Goal: Information Seeking & Learning: Learn about a topic

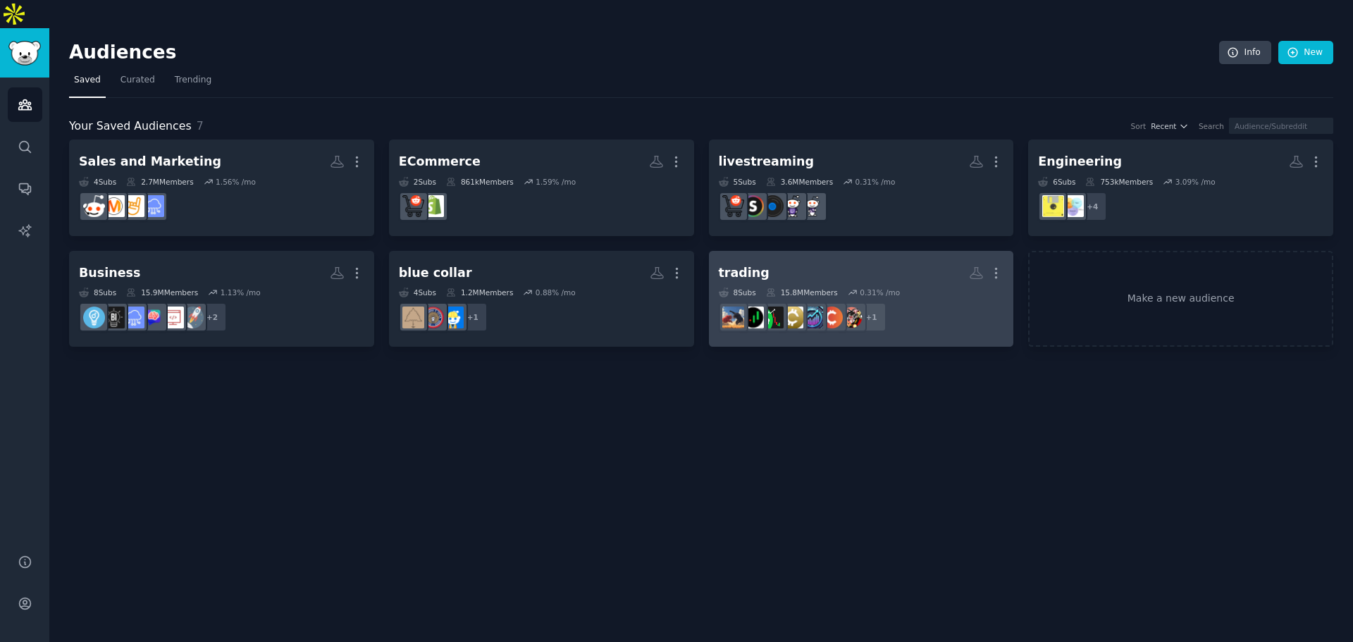
click at [760, 261] on h2 "trading More" at bounding box center [861, 273] width 285 height 25
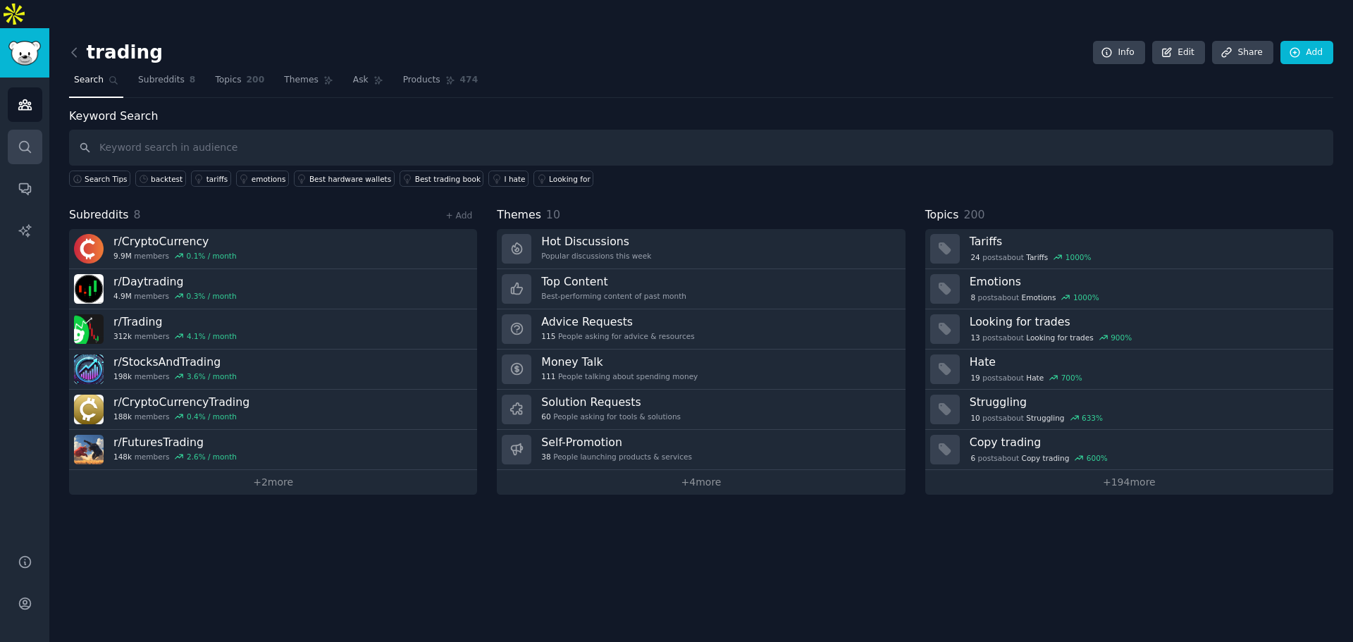
click at [33, 130] on link "Search" at bounding box center [25, 147] width 35 height 35
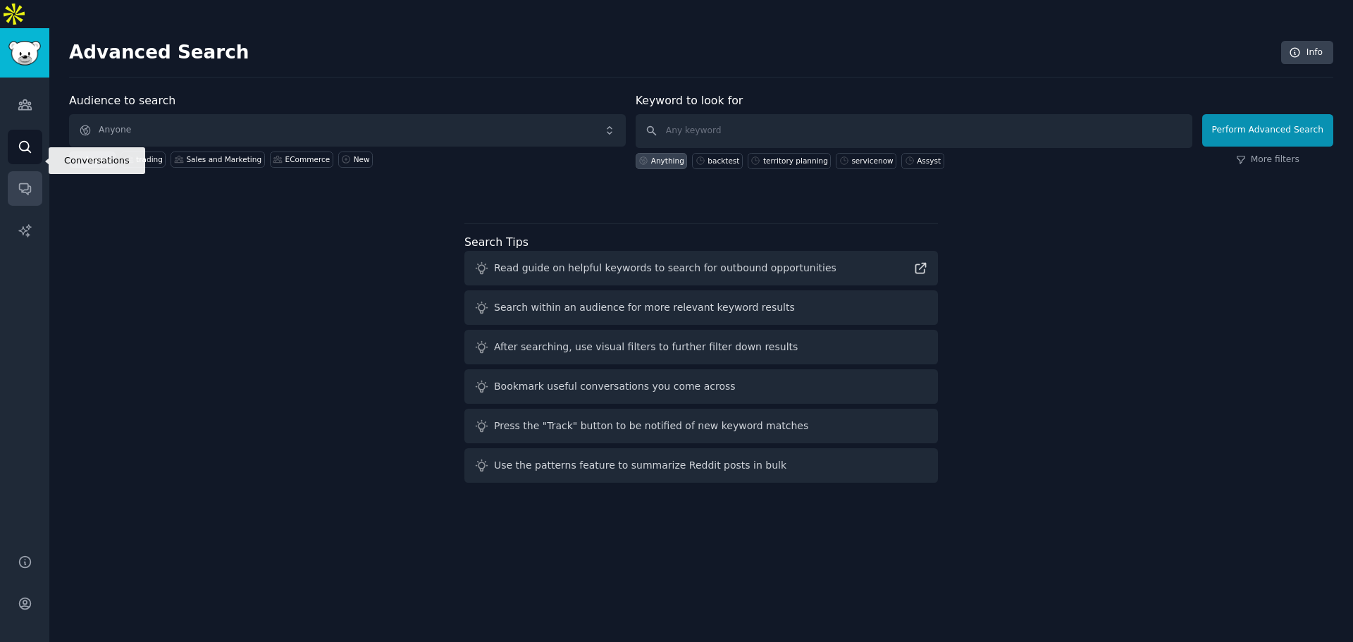
click at [17, 171] on link "Conversations" at bounding box center [25, 188] width 35 height 35
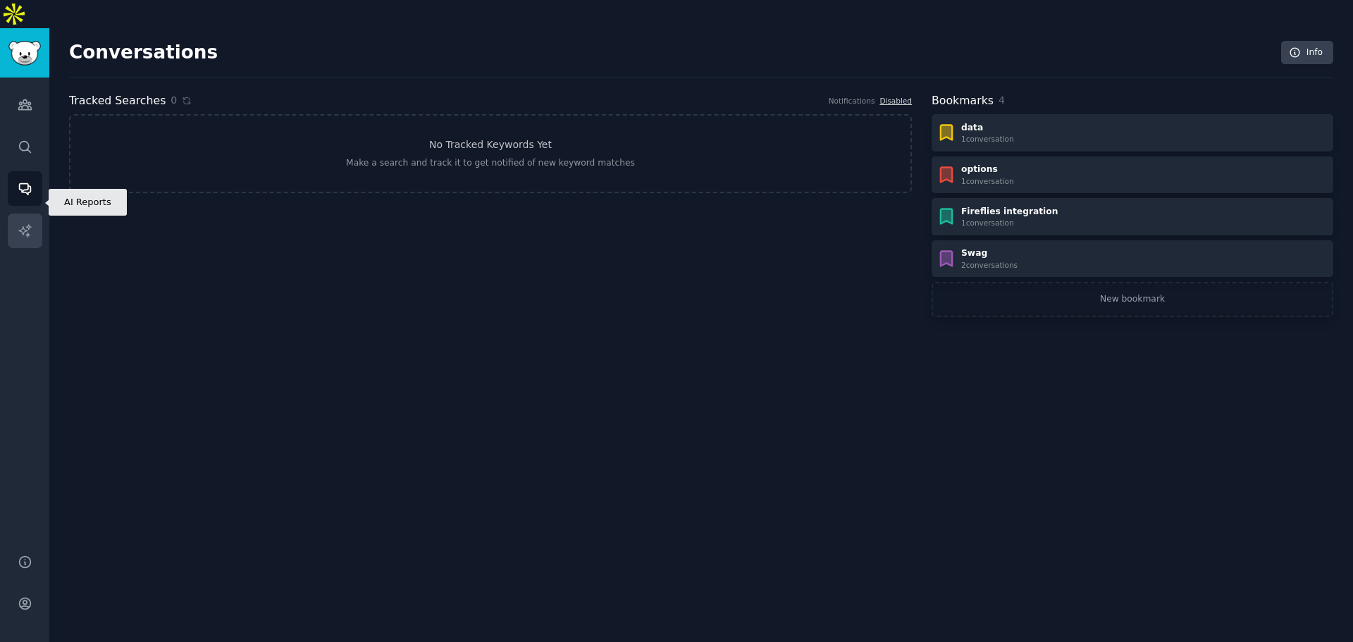
click at [23, 224] on icon "Sidebar" at bounding box center [24, 230] width 12 height 12
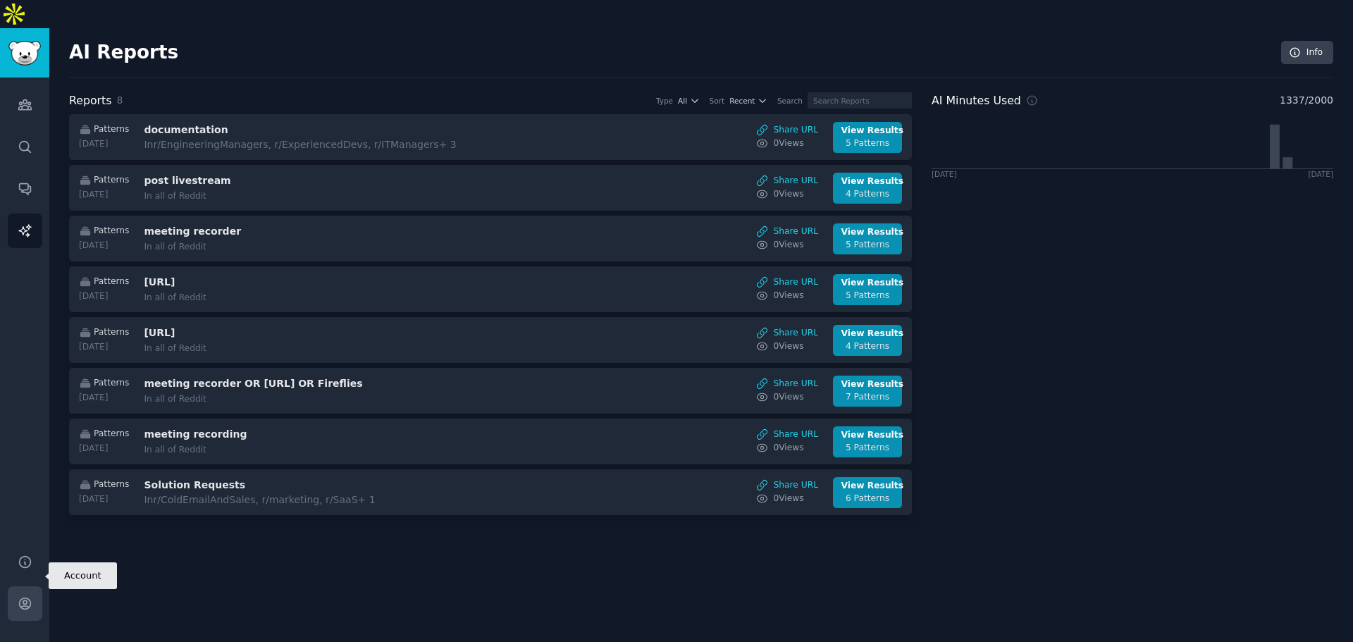
click at [8, 586] on link "Account" at bounding box center [25, 603] width 35 height 35
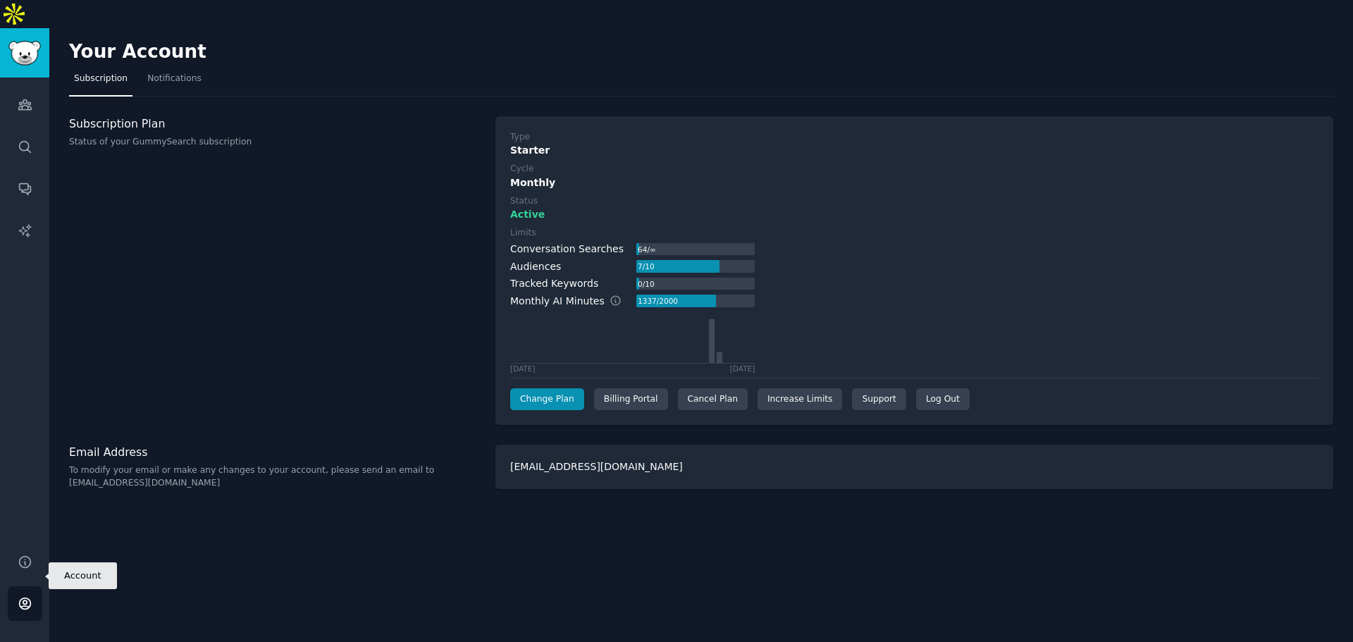
click at [18, 588] on link "Account" at bounding box center [25, 603] width 35 height 35
click at [22, 100] on icon "Sidebar" at bounding box center [24, 105] width 13 height 10
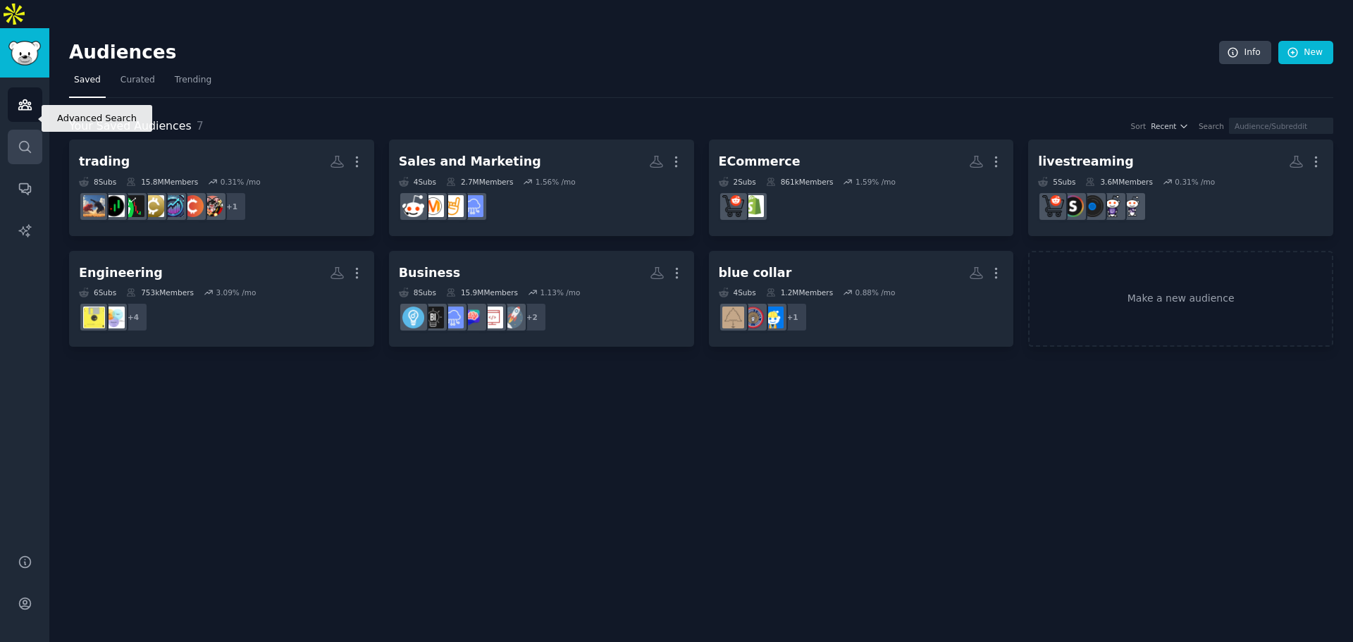
click at [17, 130] on link "Search" at bounding box center [25, 147] width 35 height 35
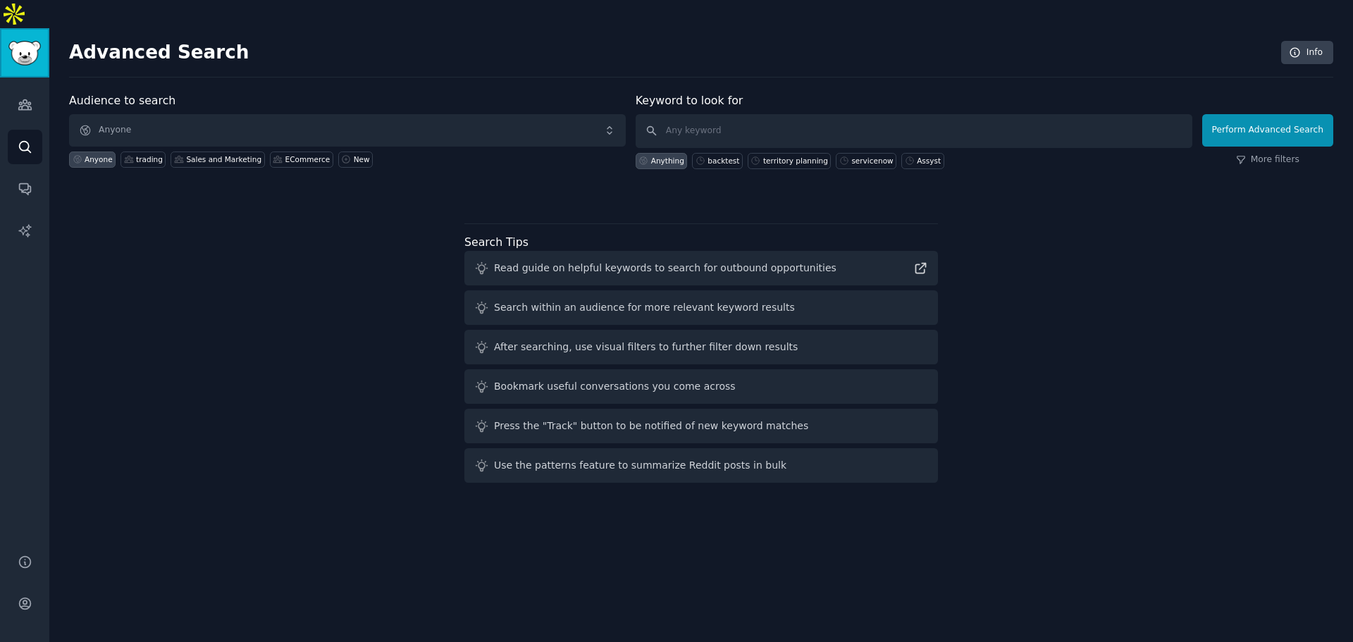
click at [20, 41] on img "Sidebar" at bounding box center [24, 53] width 32 height 25
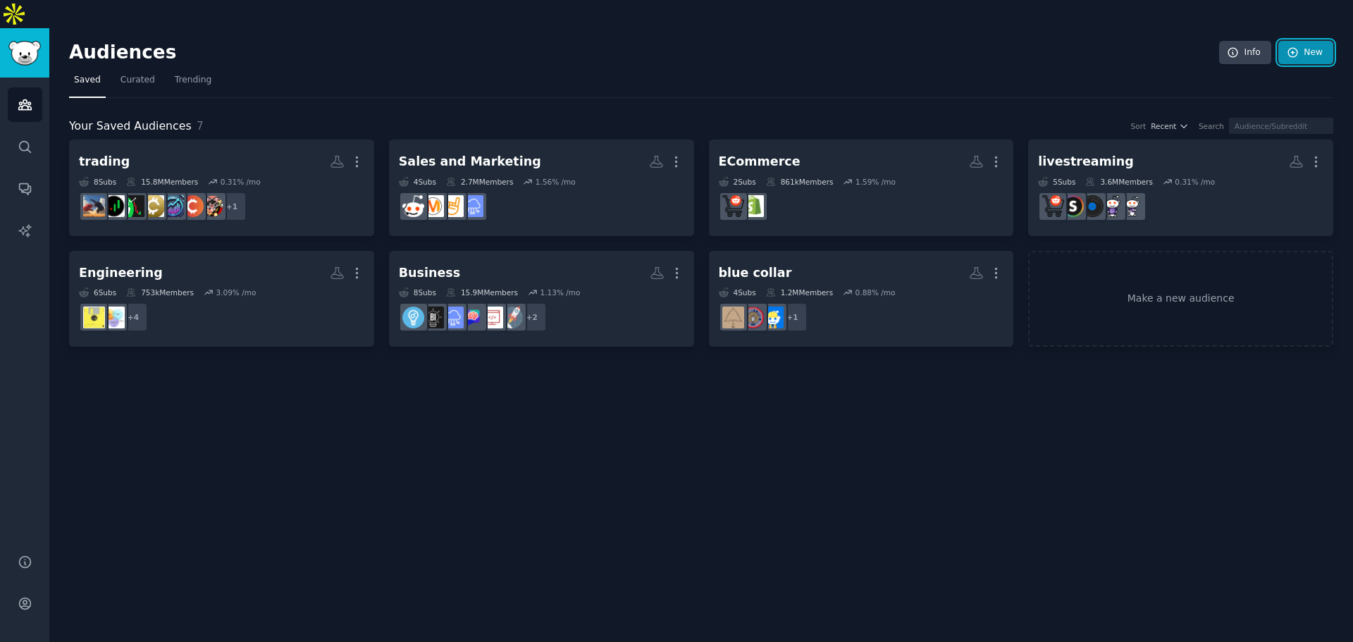
click at [1300, 41] on link "New" at bounding box center [1305, 53] width 55 height 24
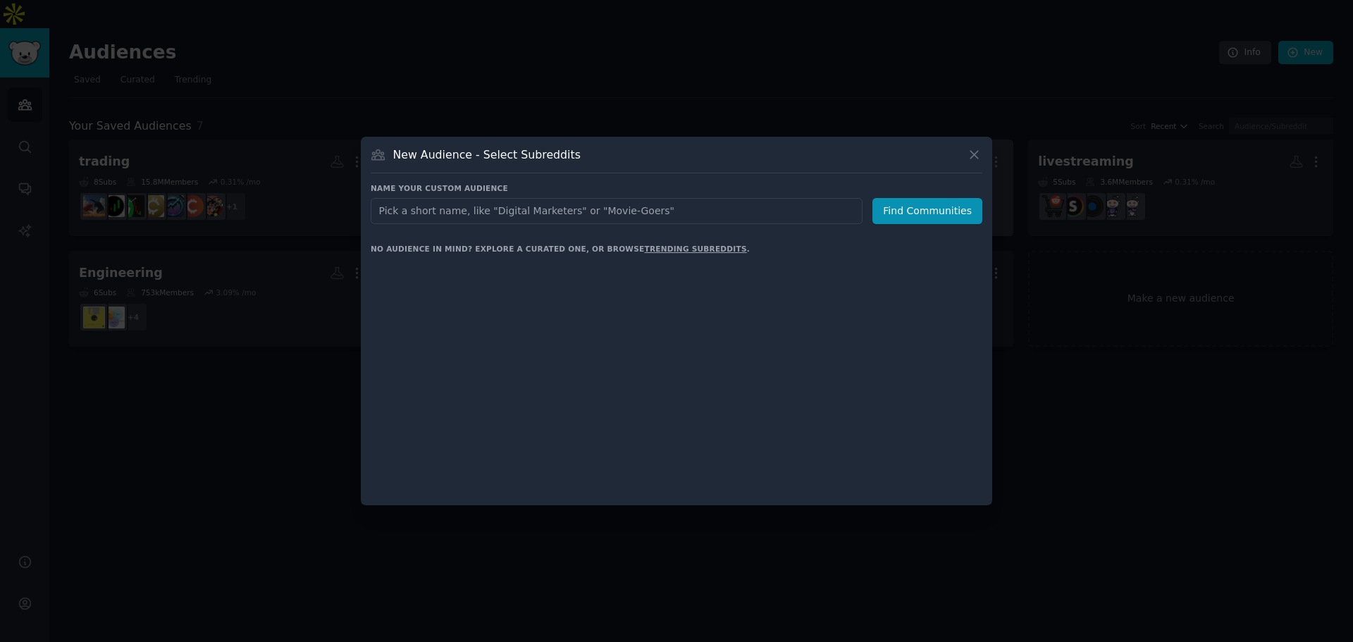
click at [1043, 88] on div at bounding box center [676, 321] width 1353 height 642
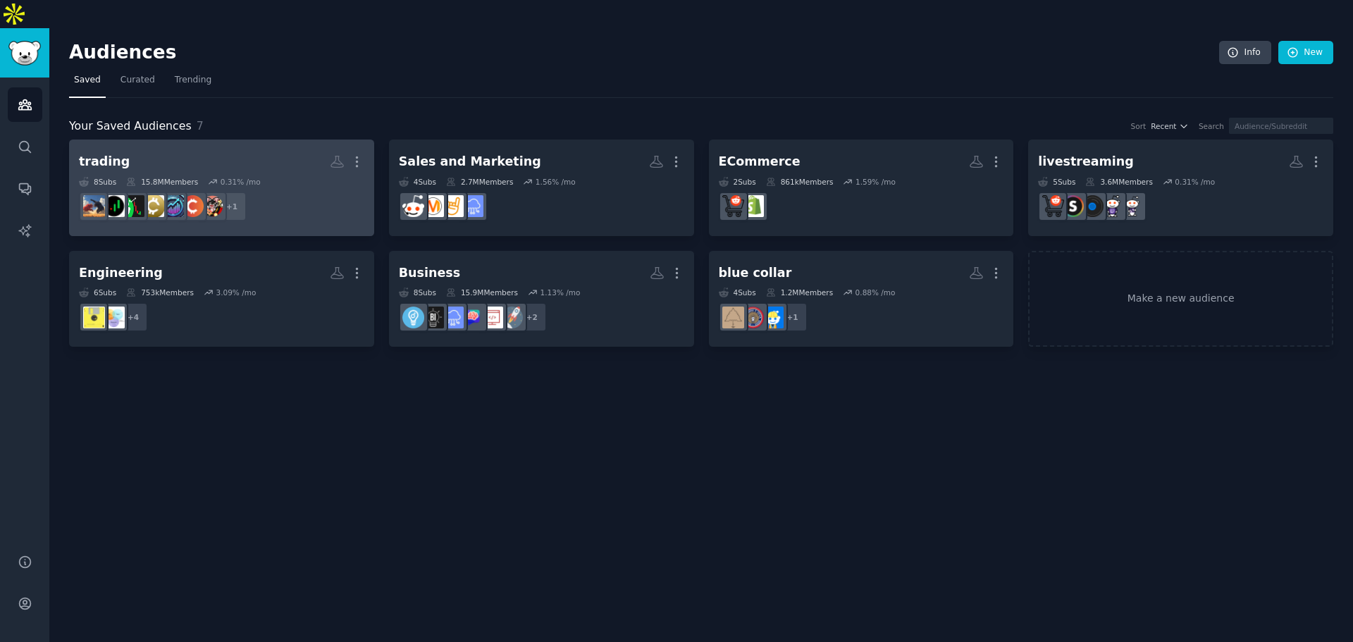
click at [223, 177] on div "0.31 % /mo" at bounding box center [241, 182] width 40 height 10
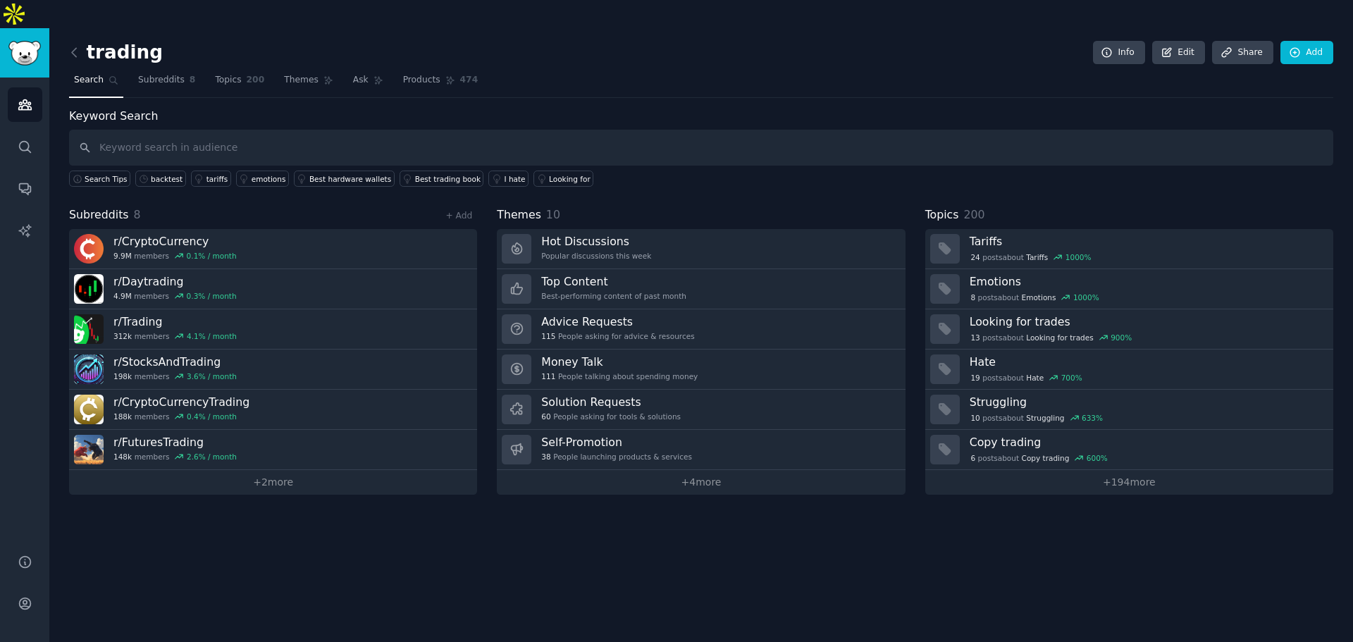
click at [490, 178] on div "Keyword Search Search Tips backtest tariffs emotions Best hardware wallets Best…" at bounding box center [701, 301] width 1264 height 387
click at [408, 470] on link "+ 2 more" at bounding box center [273, 482] width 408 height 25
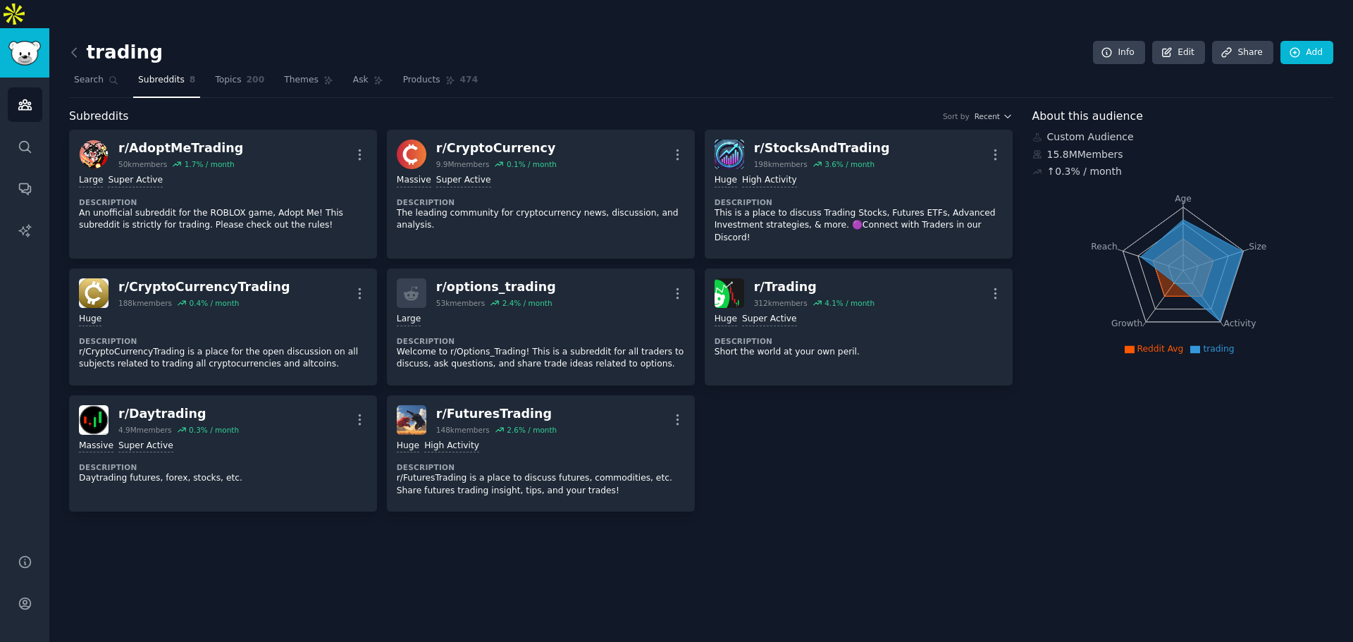
click at [83, 42] on link at bounding box center [78, 53] width 18 height 23
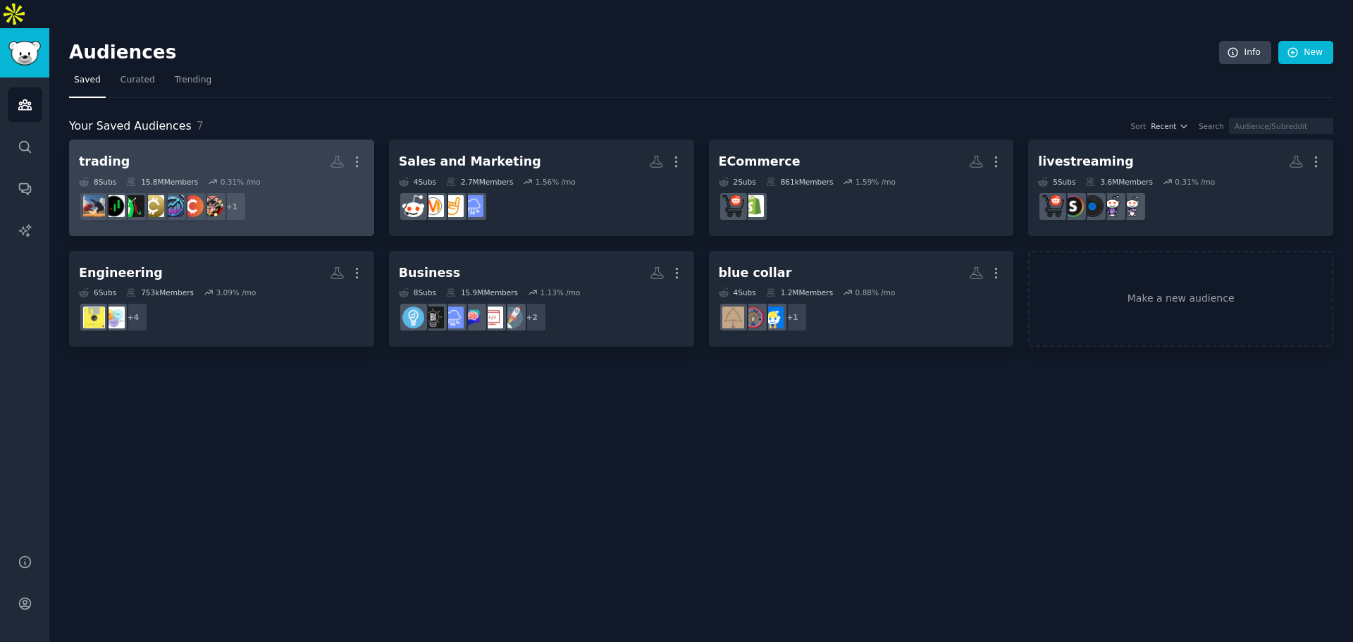
click at [288, 149] on h2 "trading More" at bounding box center [221, 161] width 285 height 25
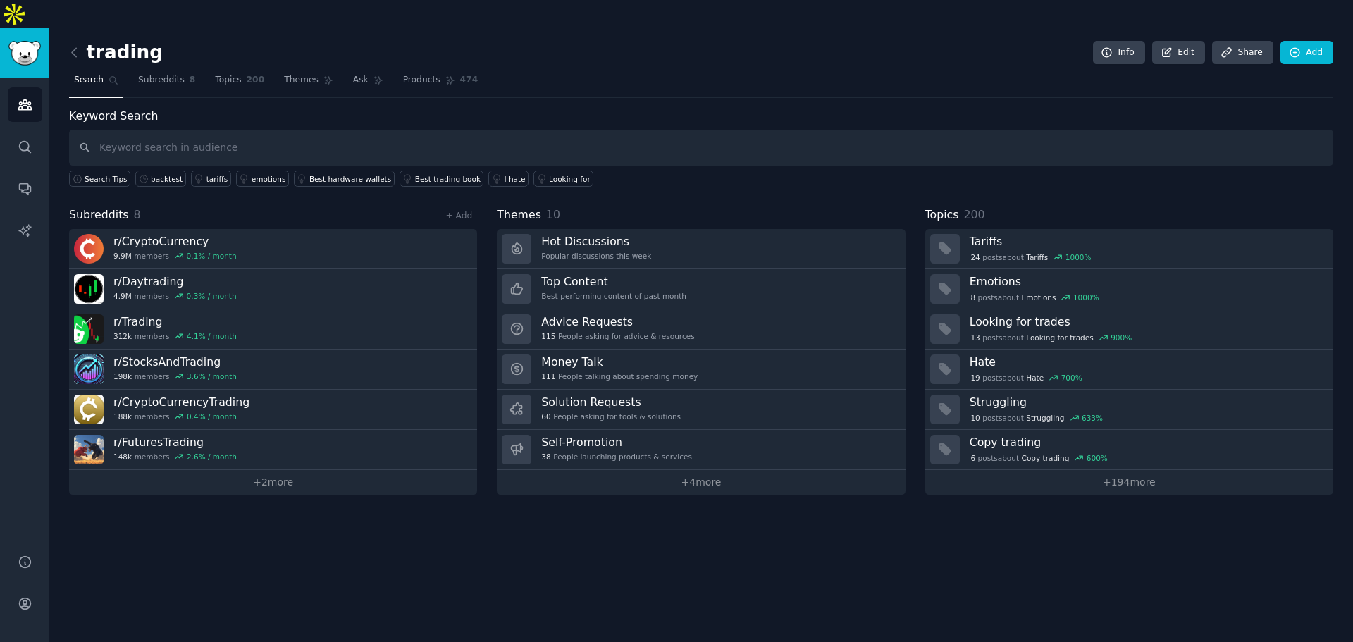
click at [257, 130] on input "text" at bounding box center [701, 148] width 1264 height 36
type input "backtesting"
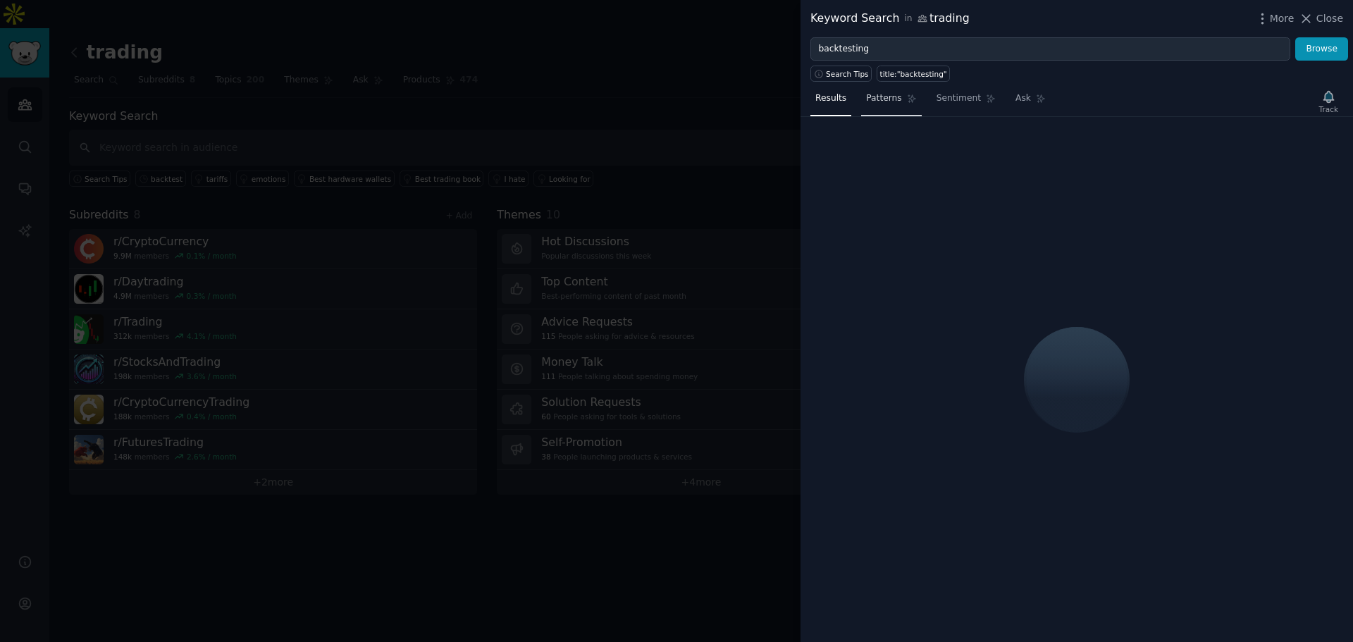
click at [907, 94] on icon at bounding box center [912, 99] width 10 height 10
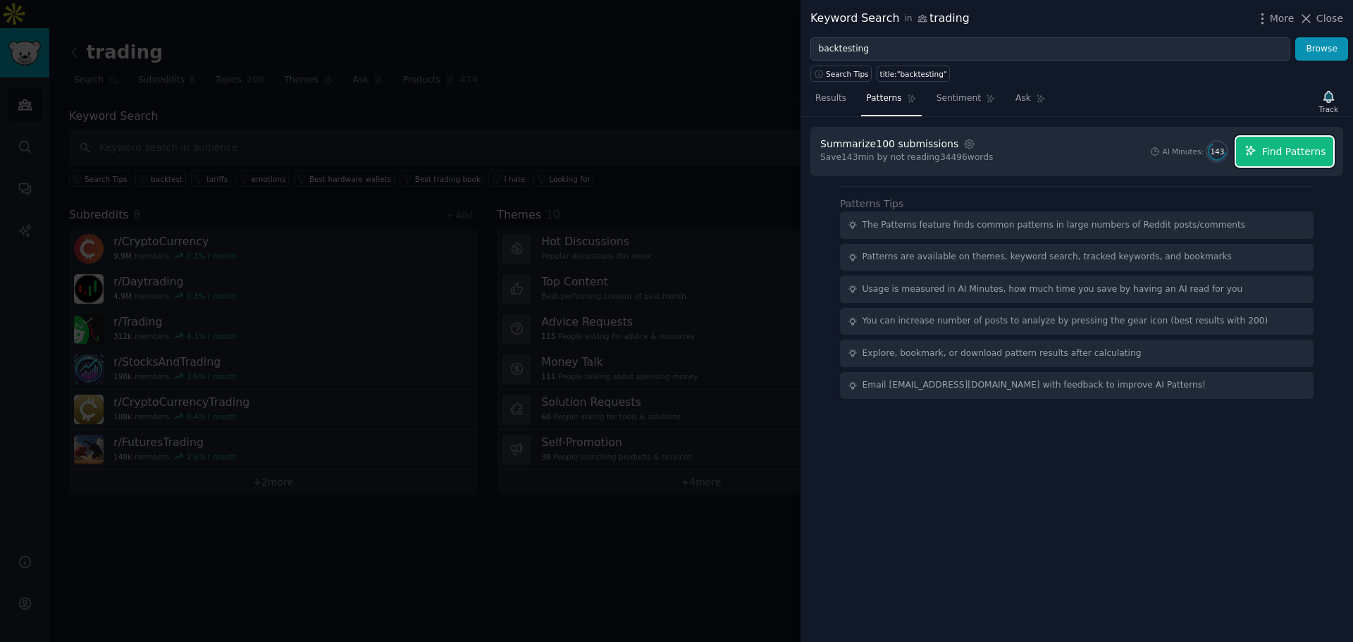
click at [1272, 151] on span "Find Patterns" at bounding box center [1294, 151] width 64 height 15
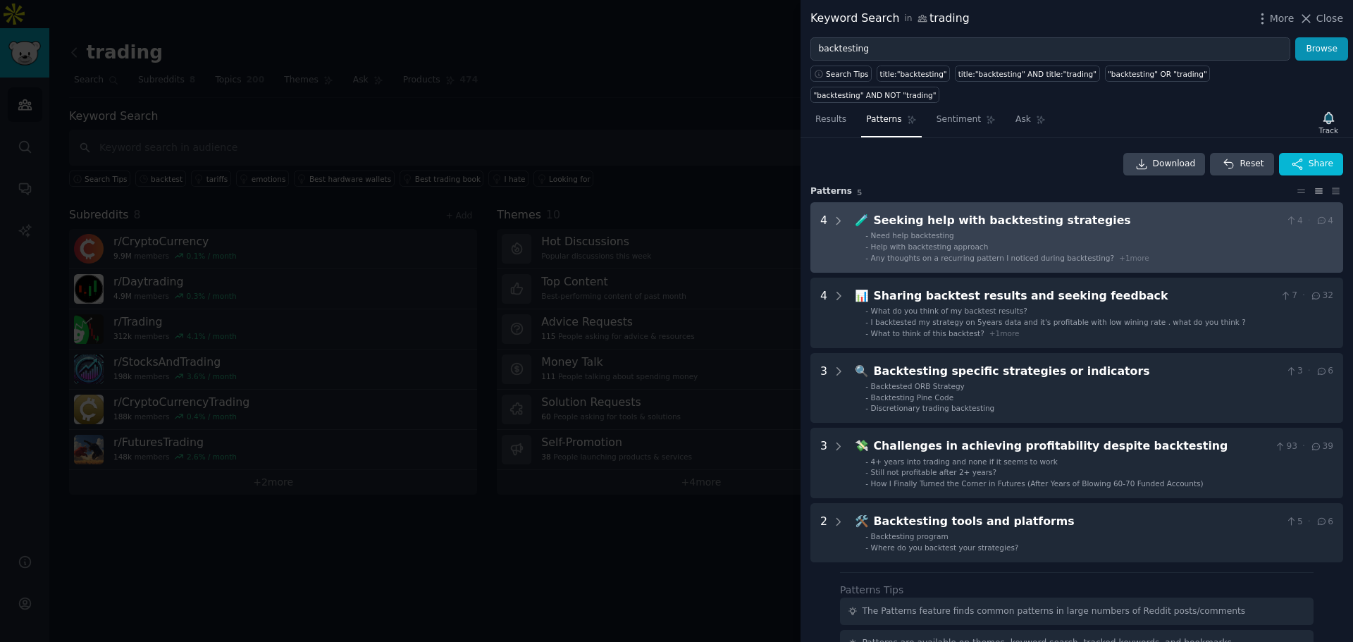
click at [852, 208] on strategies "4 🧪 Seeking help with backtesting strategies 4 · 4 - Need help backtesting - He…" at bounding box center [1076, 237] width 533 height 70
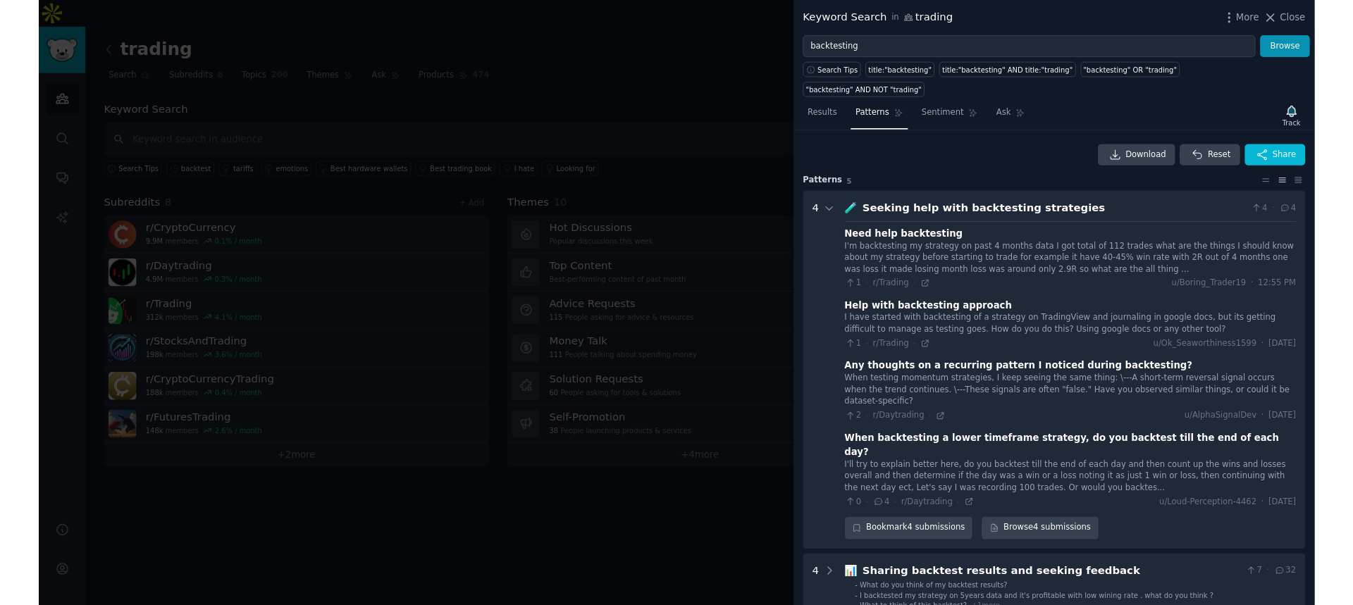
scroll to position [64, 0]
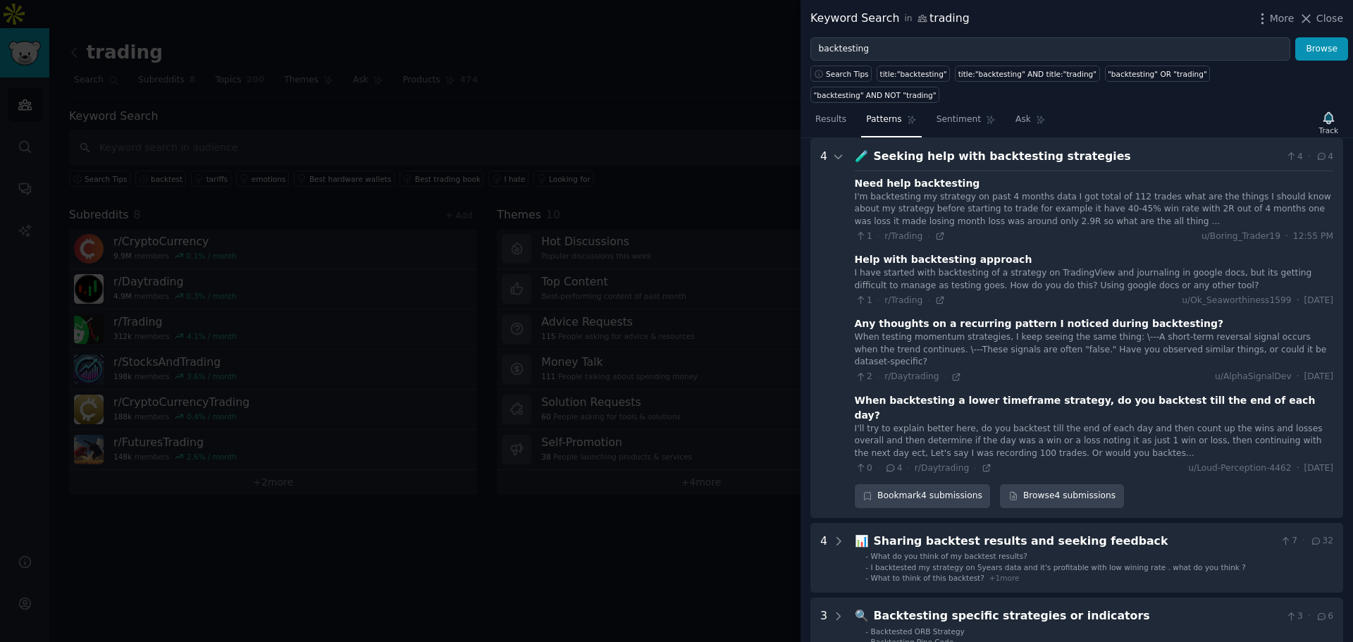
click at [322, 223] on div at bounding box center [676, 321] width 1353 height 642
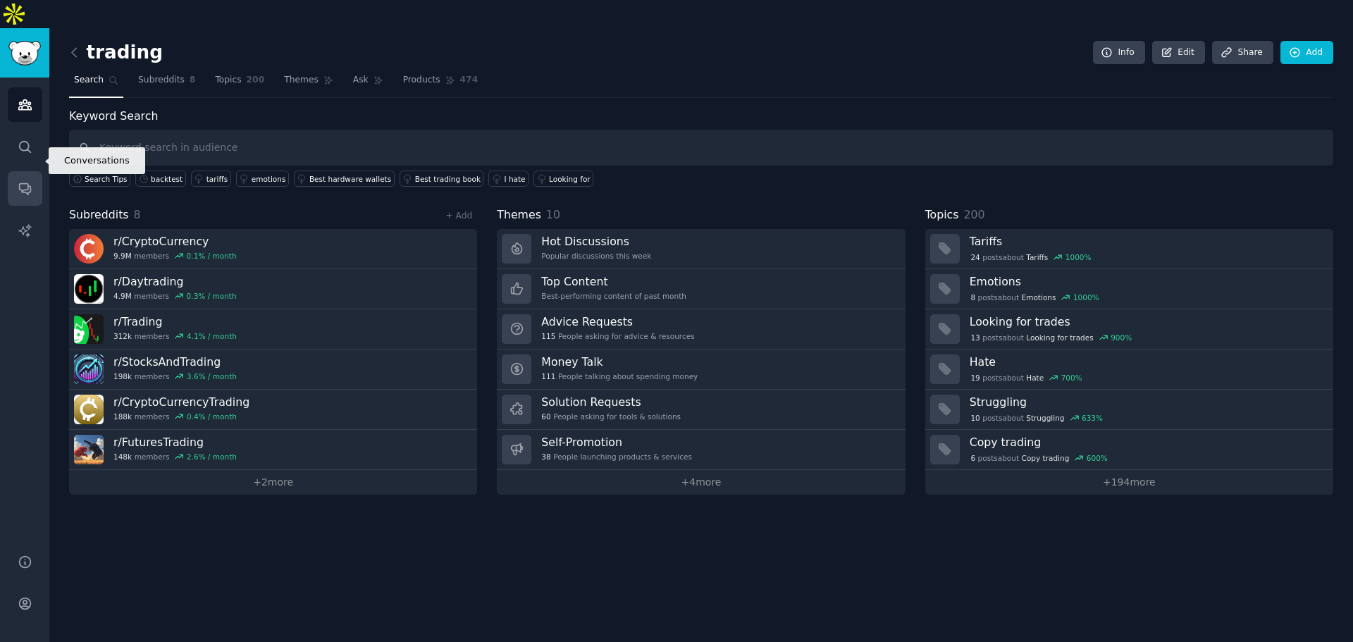
click at [27, 181] on icon "Sidebar" at bounding box center [25, 188] width 15 height 15
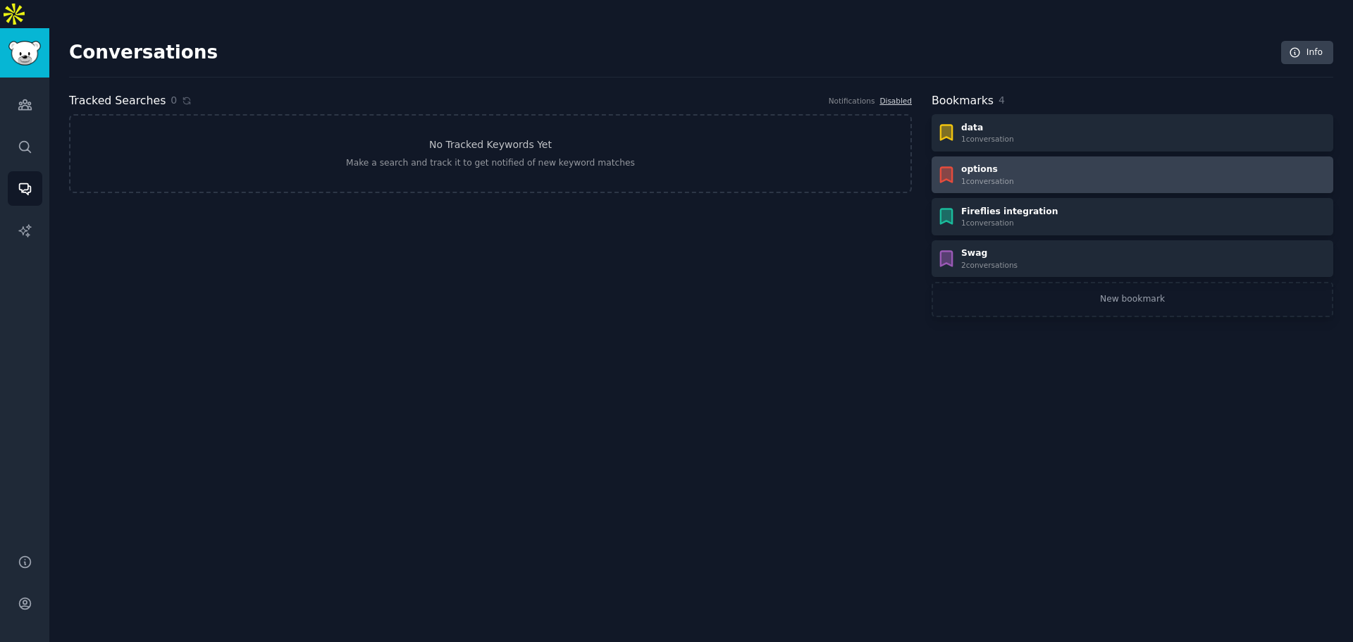
click at [1012, 163] on div "options 1 conversation" at bounding box center [1132, 174] width 392 height 23
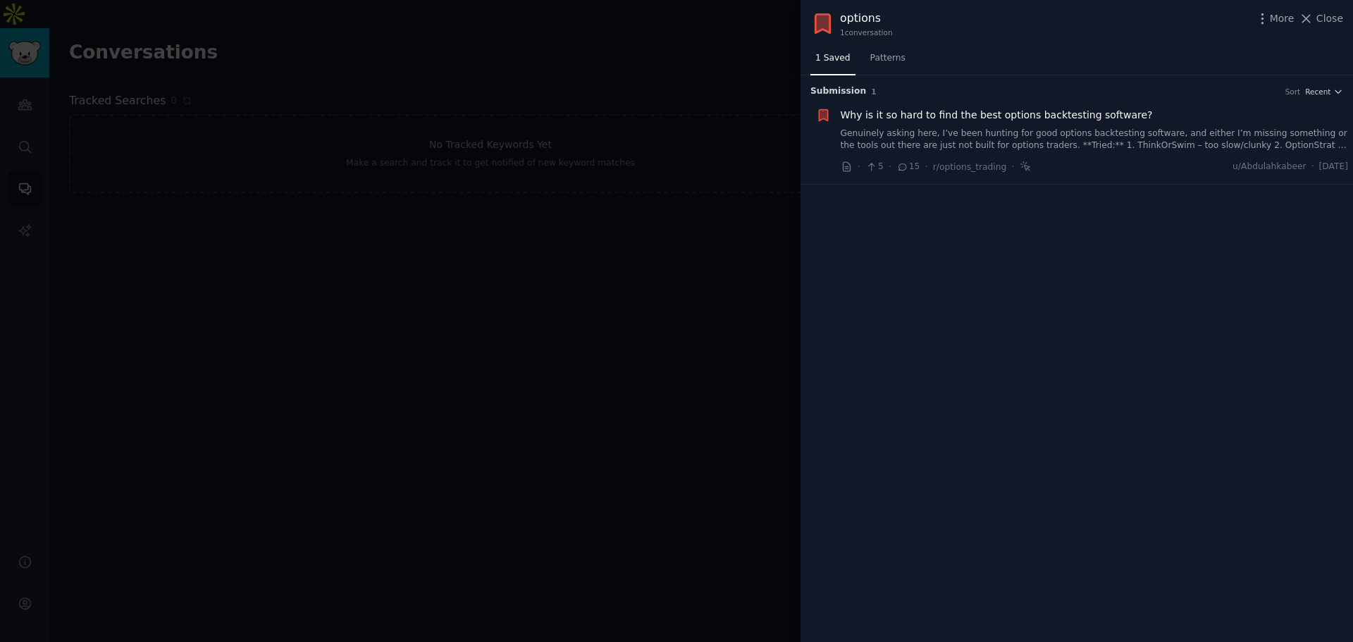
click at [962, 121] on span "Why is it so hard to find the best options backtesting software?" at bounding box center [996, 115] width 312 height 15
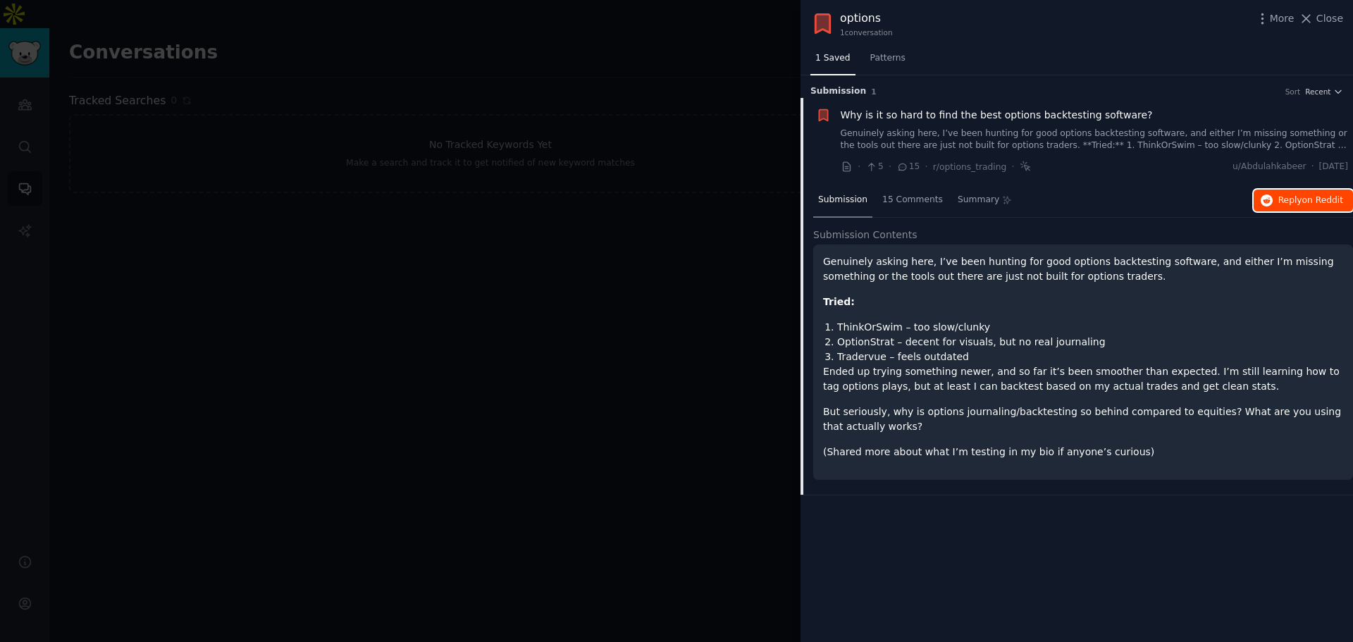
click at [1291, 200] on span "Reply on Reddit" at bounding box center [1310, 200] width 65 height 13
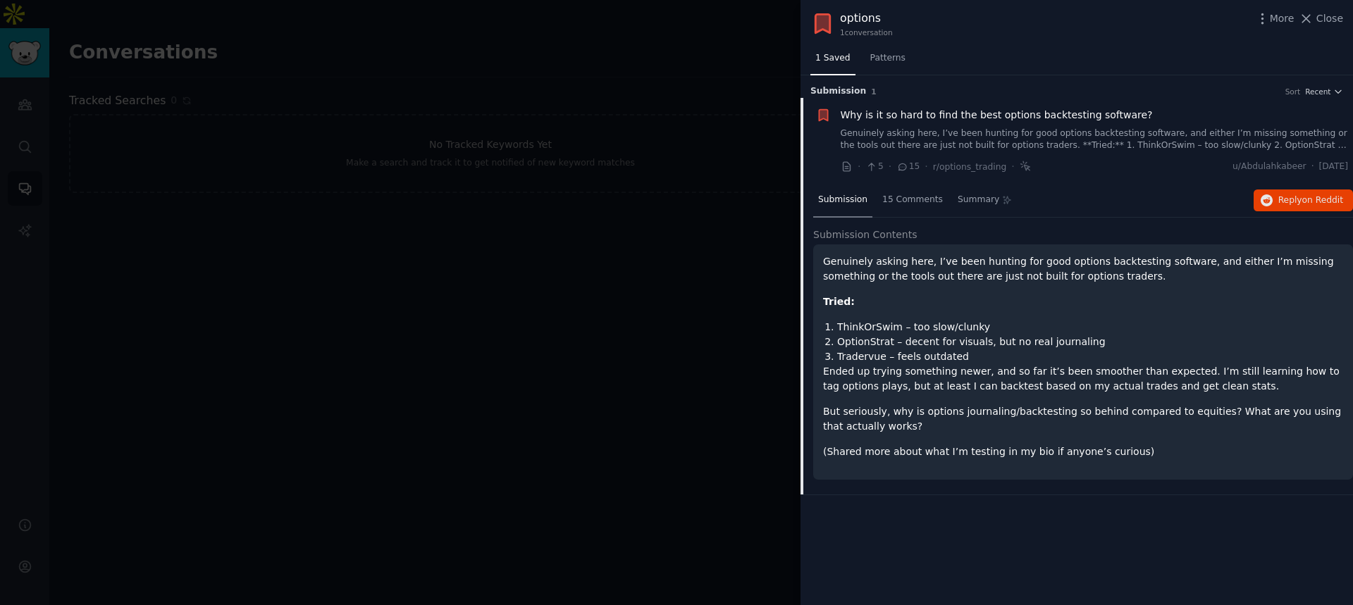
click at [719, 175] on div at bounding box center [676, 302] width 1353 height 605
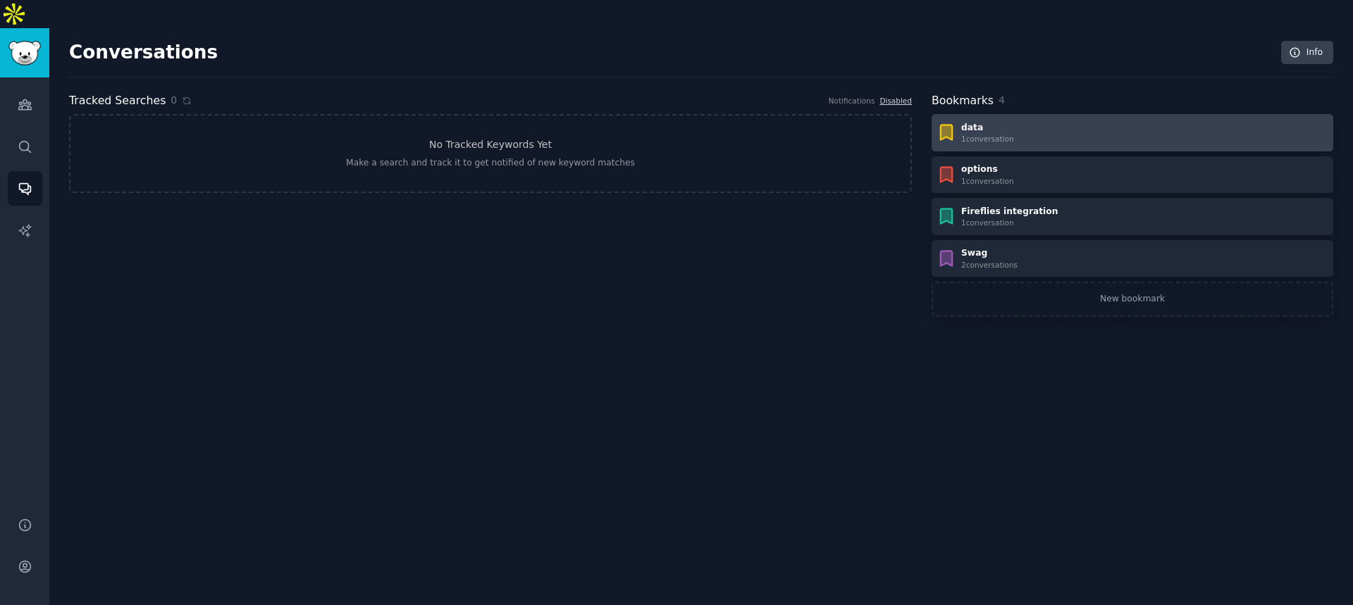
click at [981, 134] on div "1 conversation" at bounding box center [987, 139] width 53 height 10
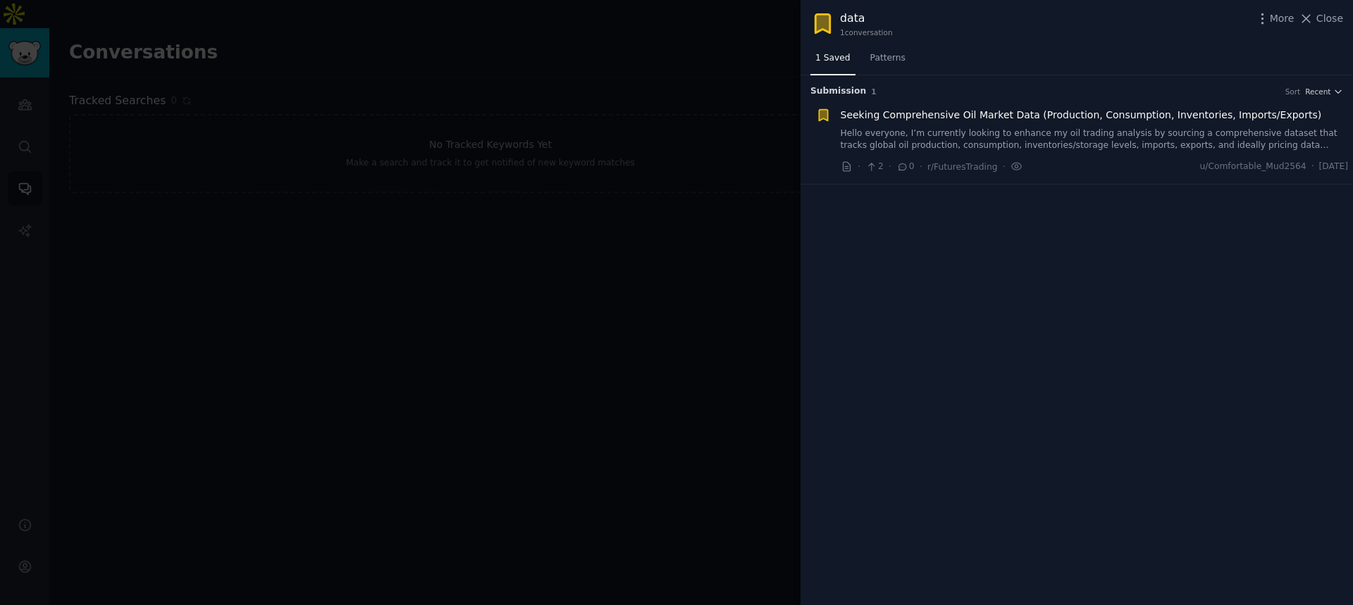
click at [748, 160] on div at bounding box center [676, 302] width 1353 height 605
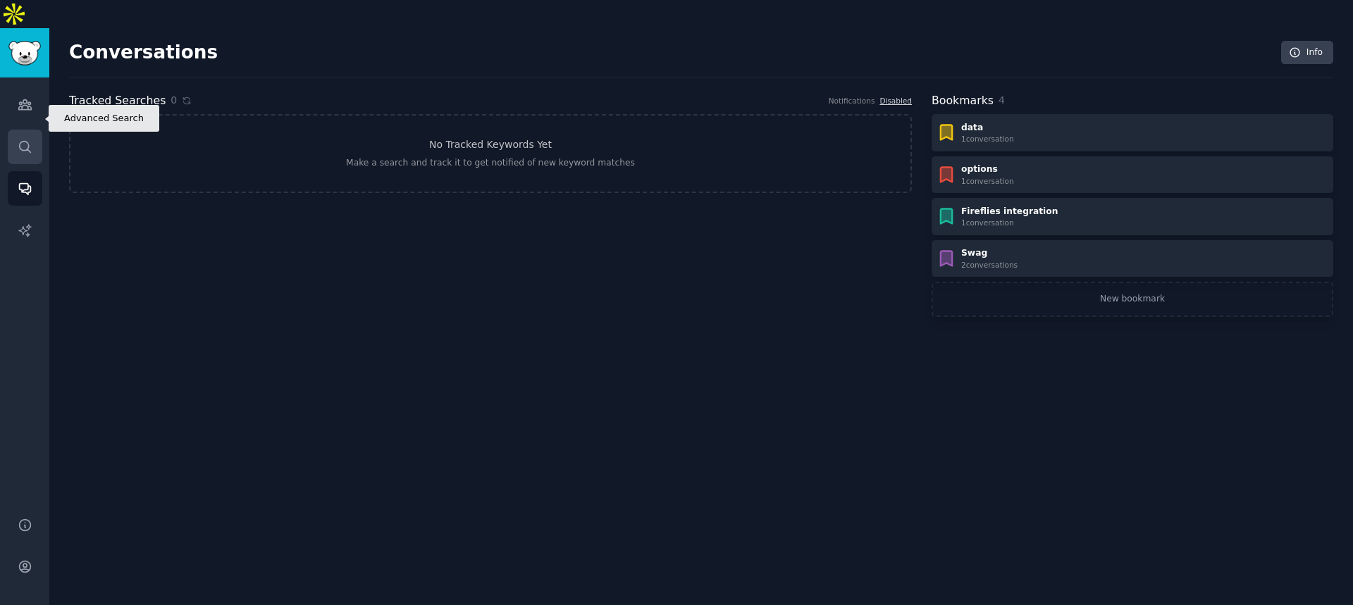
click at [18, 139] on icon "Sidebar" at bounding box center [25, 146] width 15 height 15
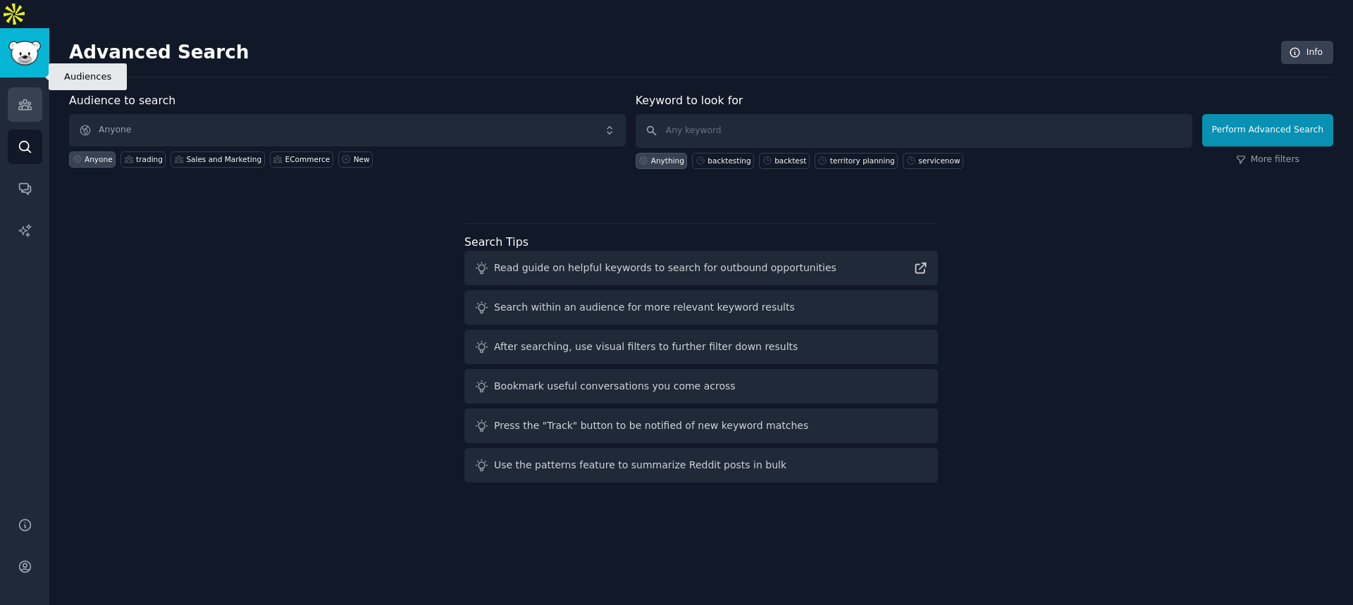
click at [18, 87] on link "Audiences" at bounding box center [25, 104] width 35 height 35
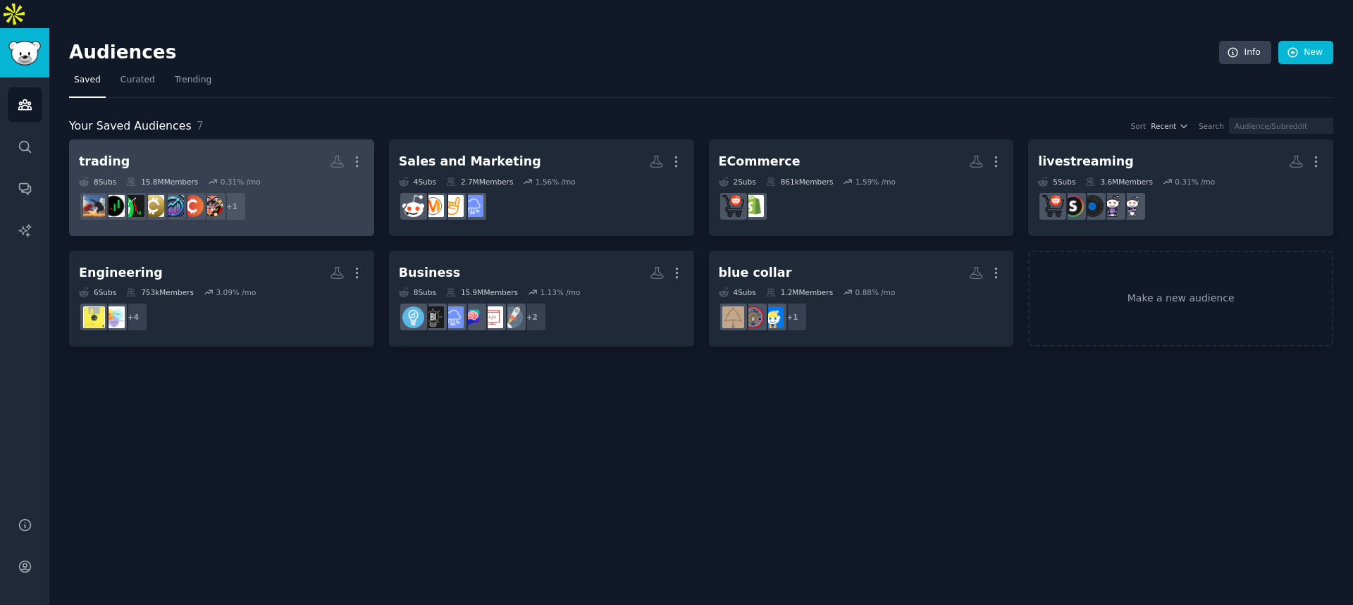
click at [291, 177] on div "8 Sub s 15.8M Members 0.31 % /mo" at bounding box center [221, 182] width 285 height 10
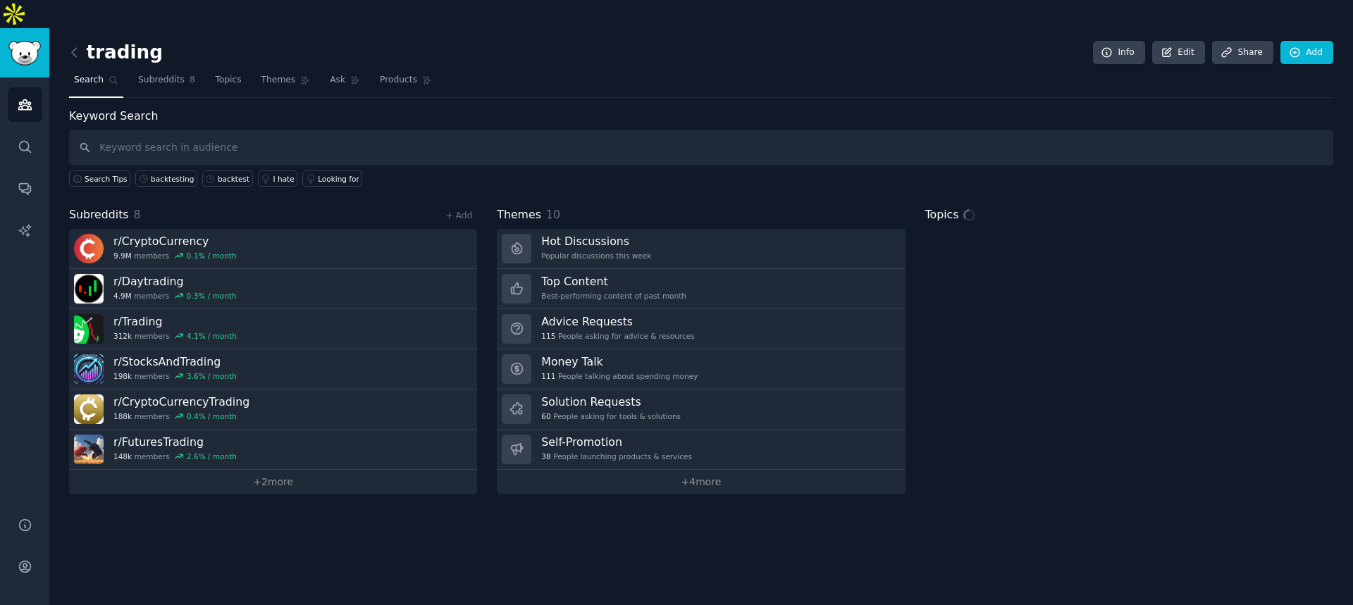
click at [290, 130] on input "text" at bounding box center [701, 148] width 1264 height 36
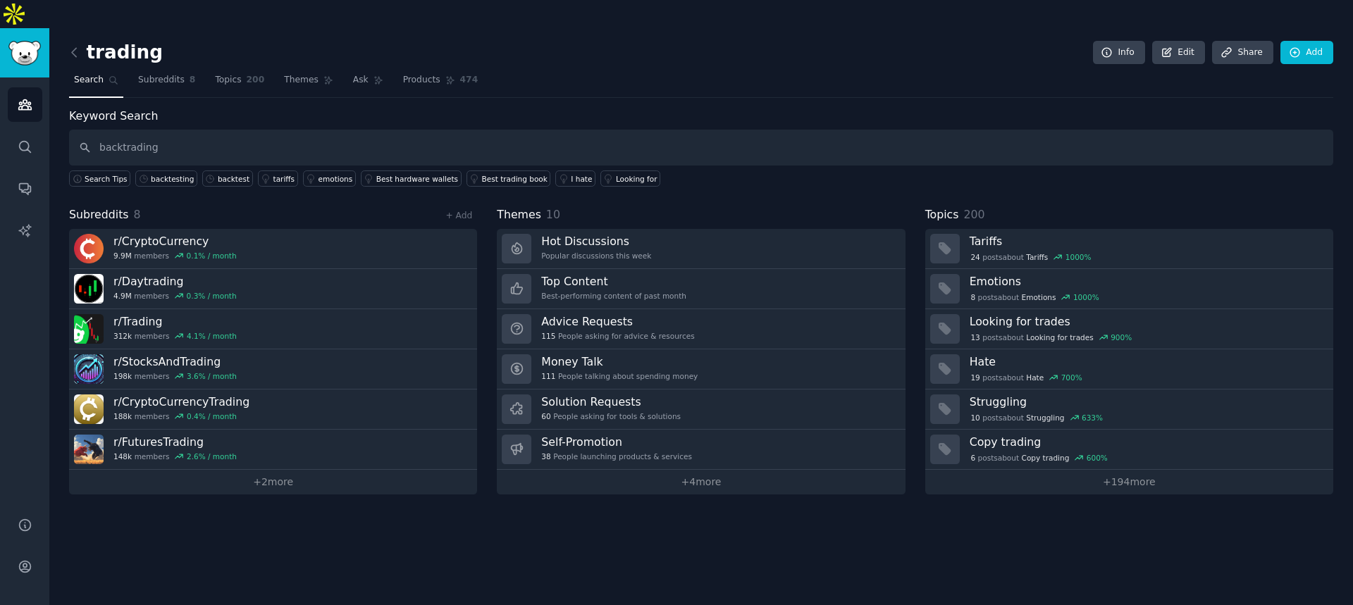
type input "backtrading"
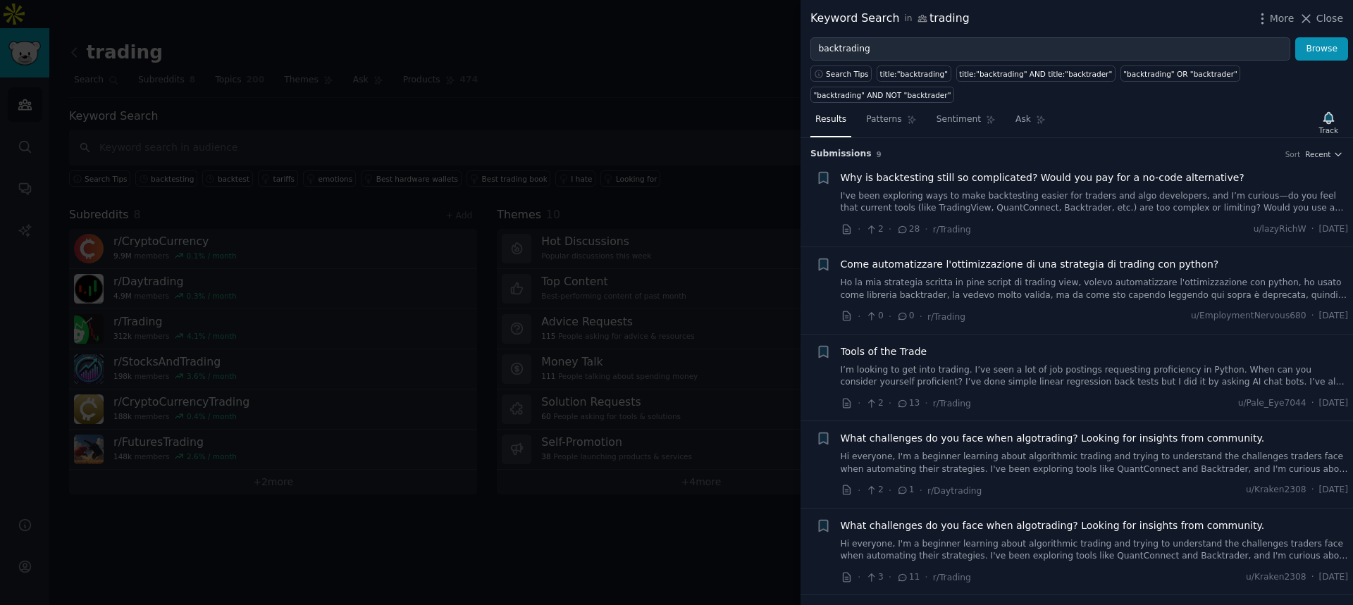
click at [981, 190] on link "I've been exploring ways to make backtesting easier for traders and algo develo…" at bounding box center [1094, 202] width 508 height 25
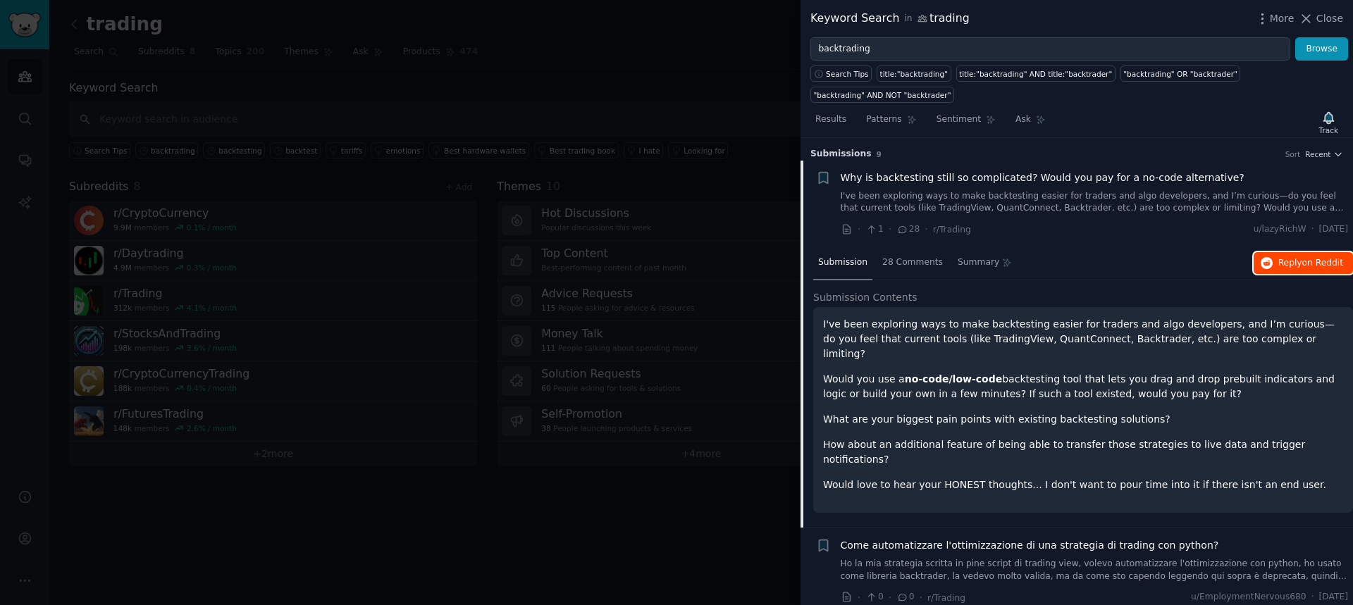
click at [1281, 257] on span "Reply on Reddit" at bounding box center [1310, 263] width 65 height 13
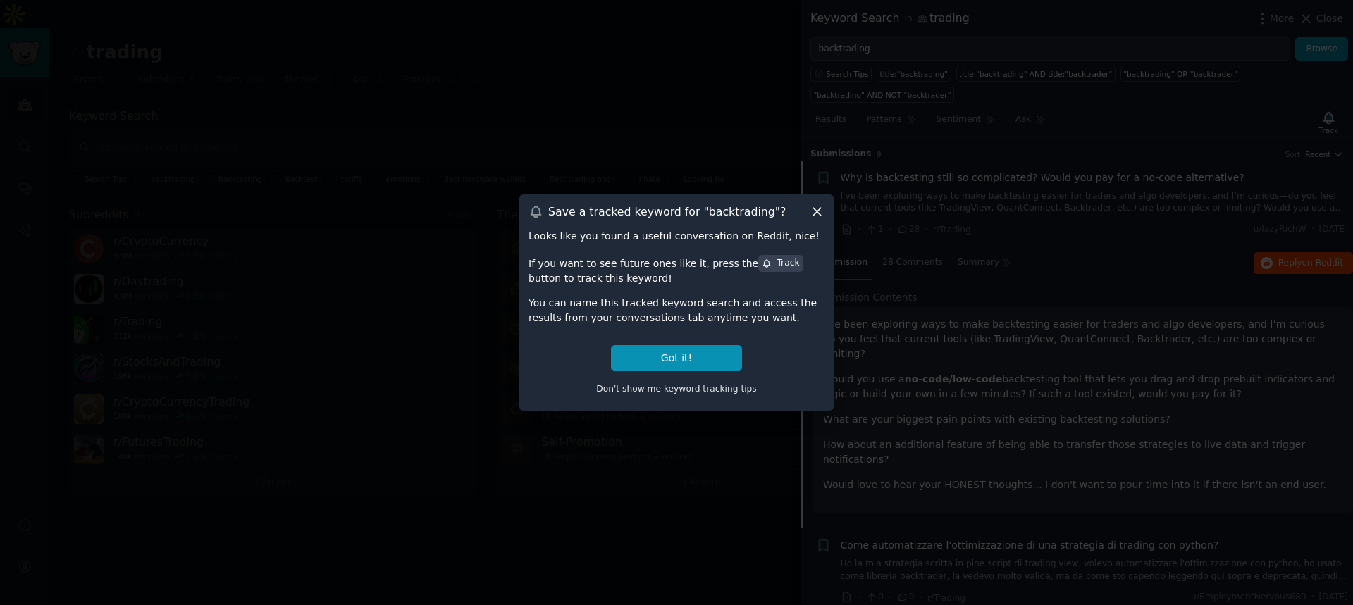
click at [855, 155] on div at bounding box center [676, 302] width 1353 height 605
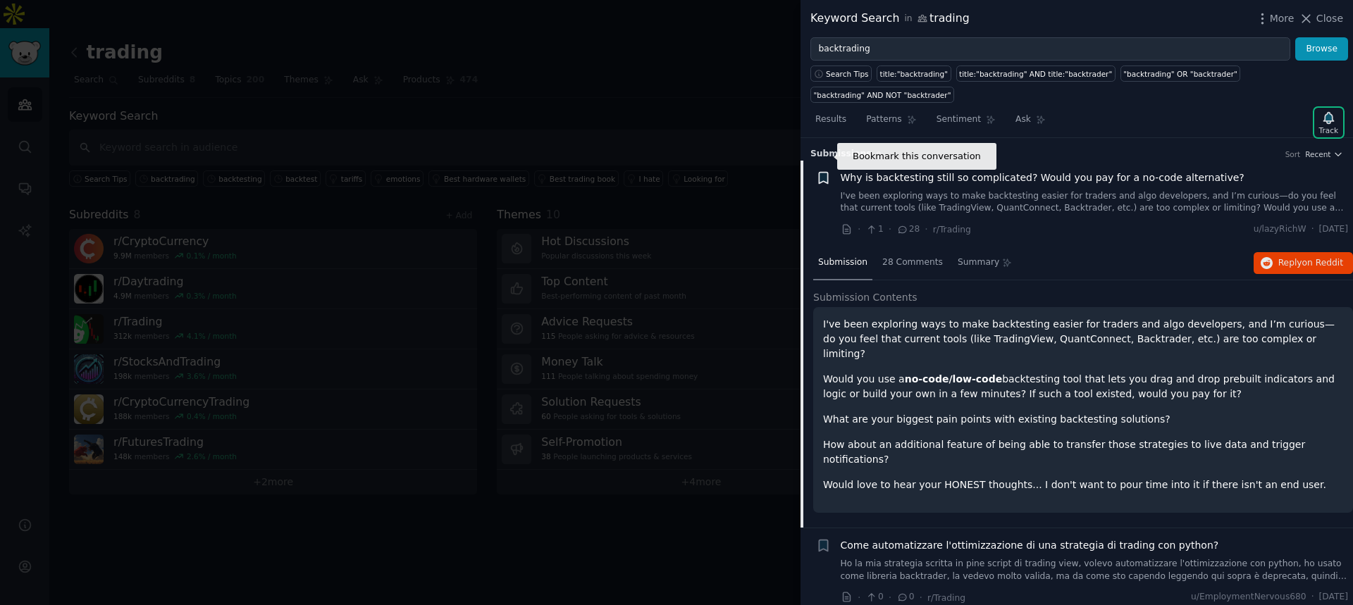
click at [822, 172] on icon "button" at bounding box center [823, 177] width 8 height 11
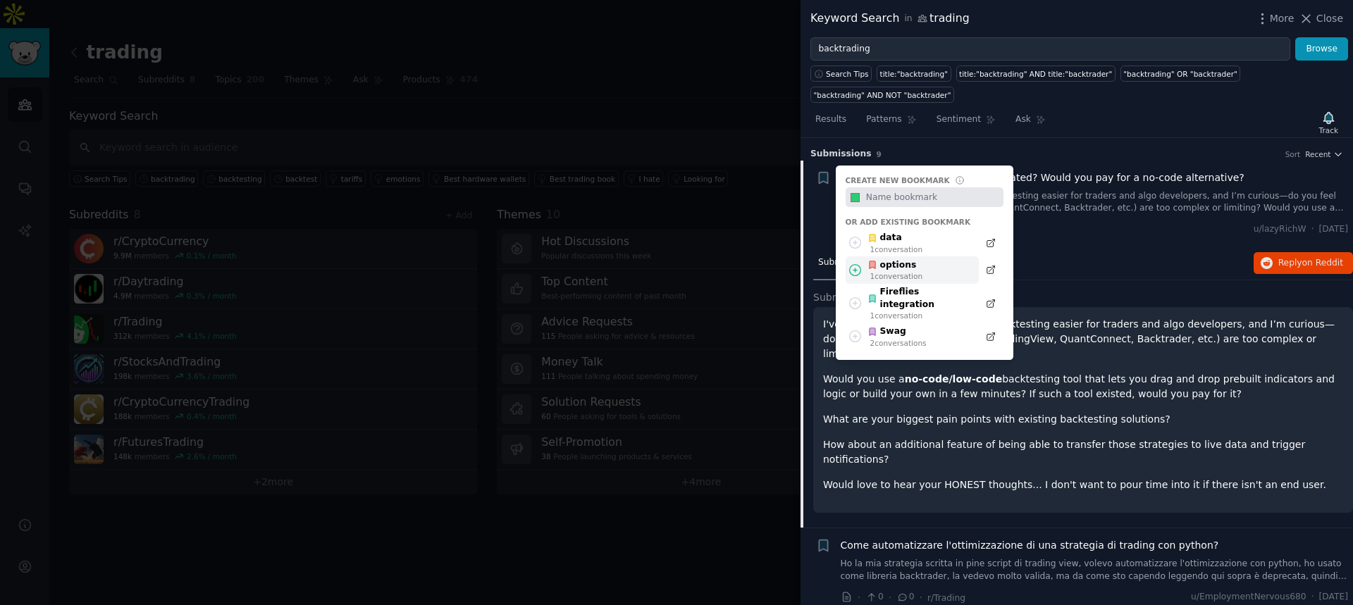
click at [905, 259] on div "options" at bounding box center [894, 265] width 55 height 13
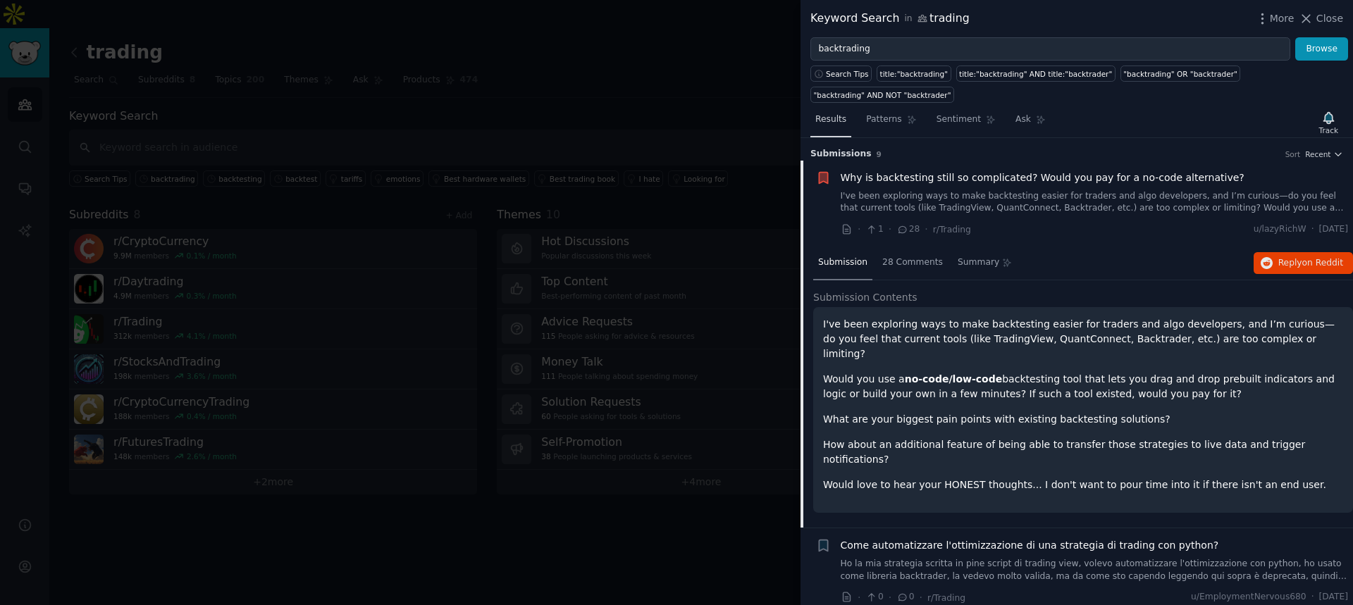
click at [845, 108] on link "Results" at bounding box center [830, 122] width 41 height 29
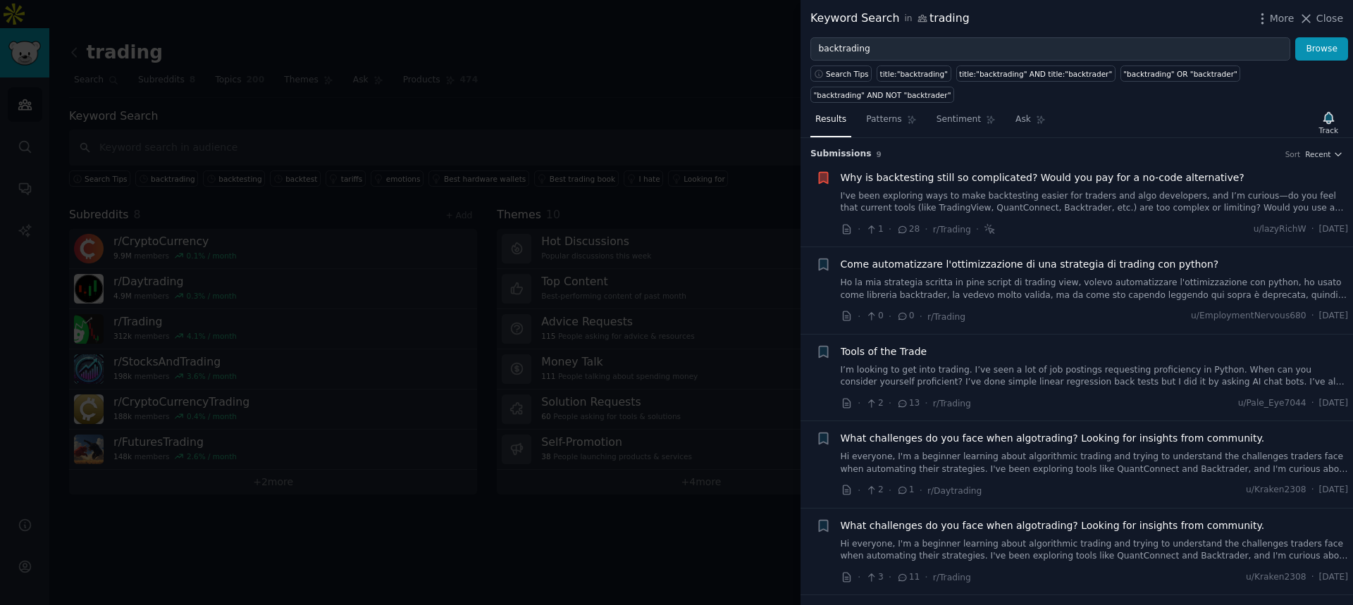
click at [714, 127] on div at bounding box center [676, 302] width 1353 height 605
